Goal: Information Seeking & Learning: Learn about a topic

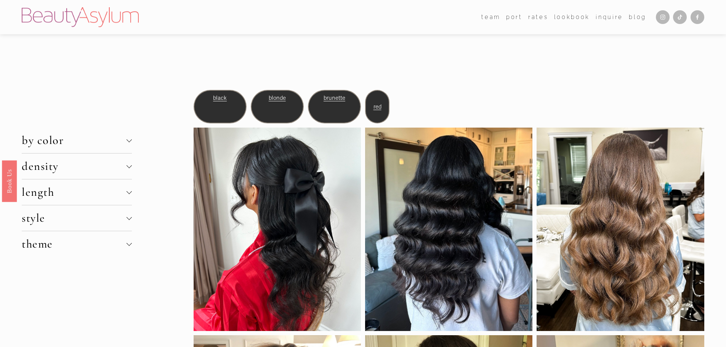
click at [49, 189] on span "length" at bounding box center [74, 192] width 105 height 14
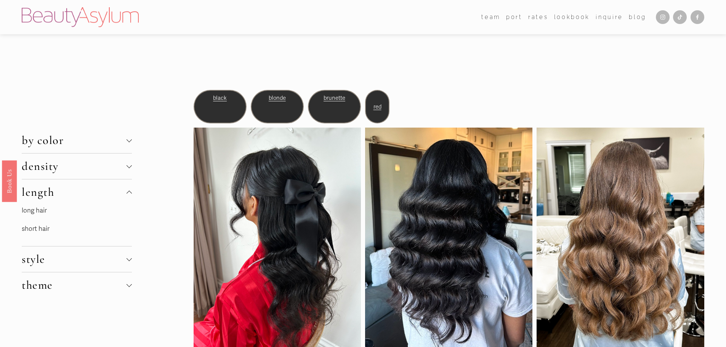
click at [45, 213] on link "long hair" at bounding box center [34, 210] width 25 height 8
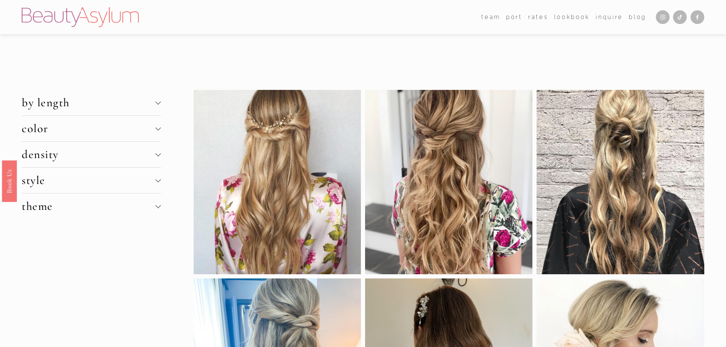
click at [41, 155] on span "density" at bounding box center [88, 154] width 133 height 14
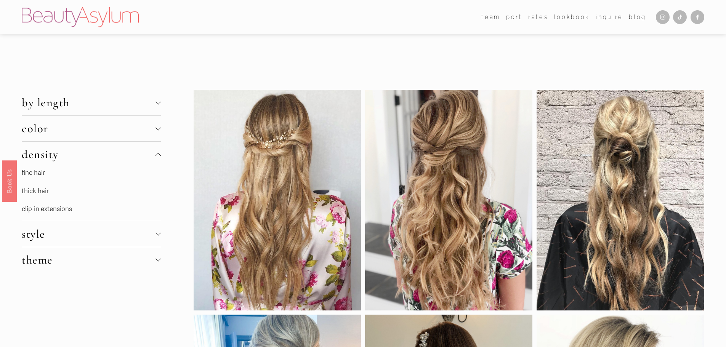
click at [38, 176] on link "fine hair" at bounding box center [33, 173] width 23 height 8
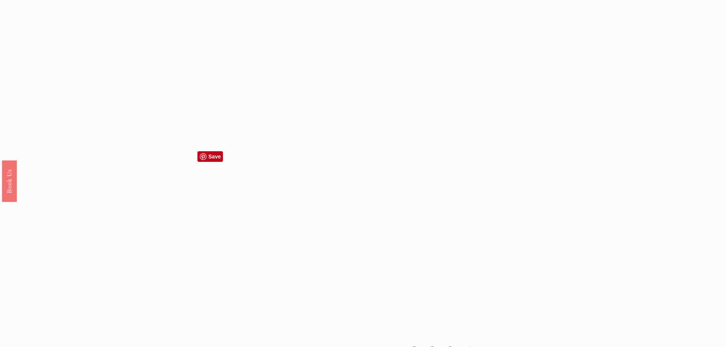
scroll to position [800, 0]
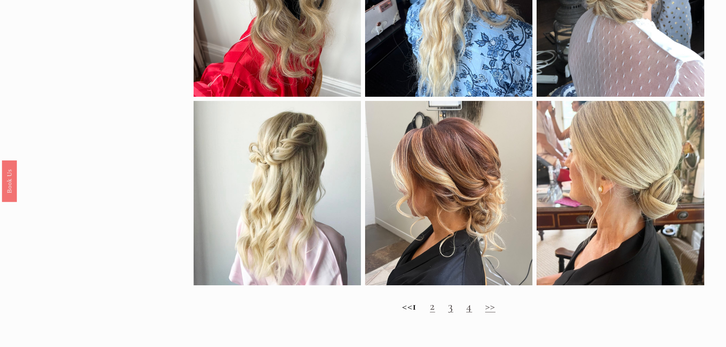
click at [435, 312] on link "2" at bounding box center [432, 306] width 5 height 14
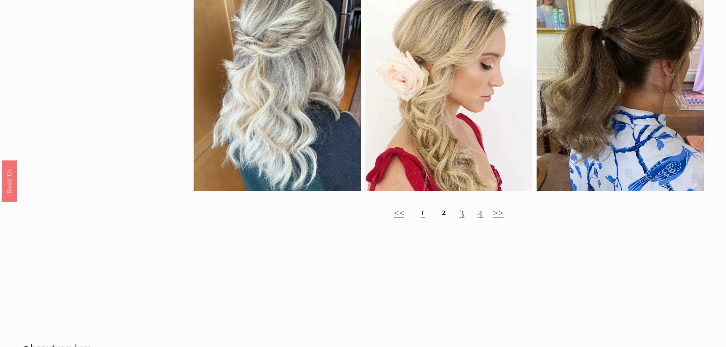
scroll to position [876, 0]
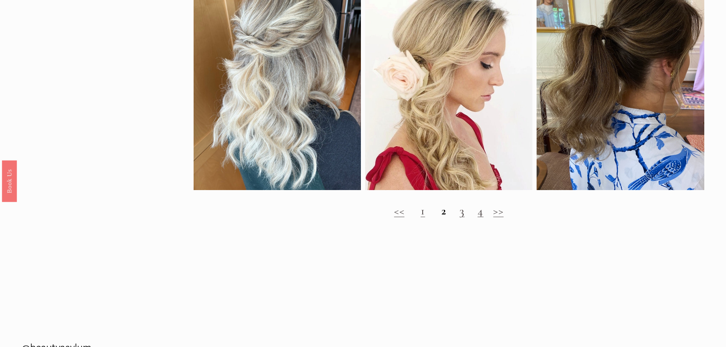
click at [462, 218] on link "3" at bounding box center [461, 211] width 5 height 14
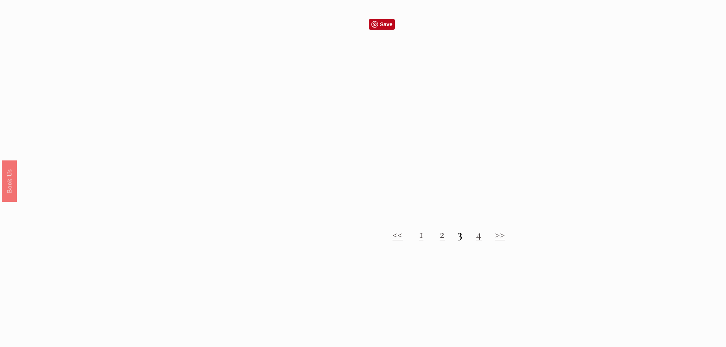
scroll to position [990, 0]
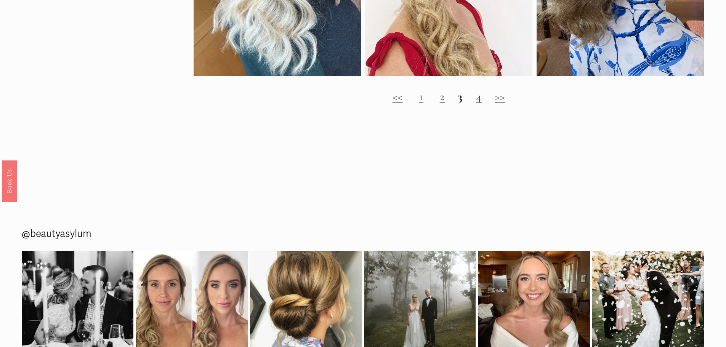
click at [479, 104] on link "4" at bounding box center [479, 97] width 6 height 14
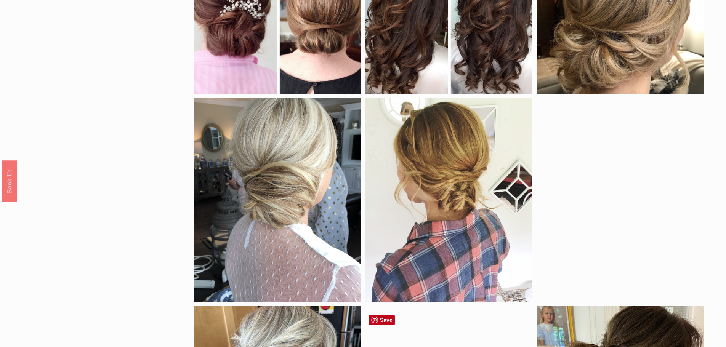
scroll to position [686, 0]
